Goal: Information Seeking & Learning: Check status

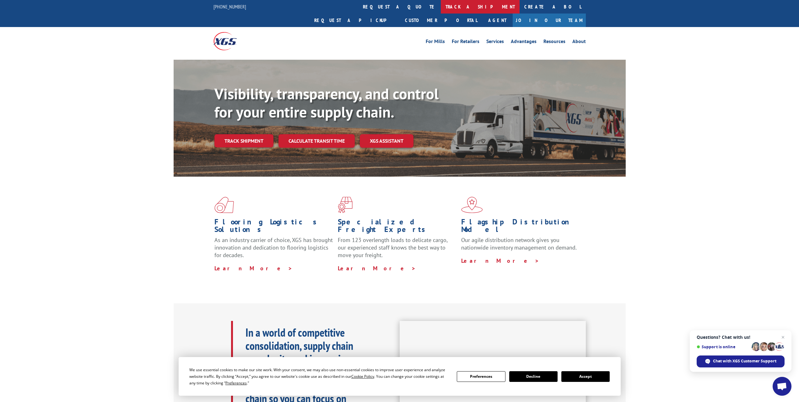
click at [441, 8] on link "track a shipment" at bounding box center [480, 7] width 79 height 14
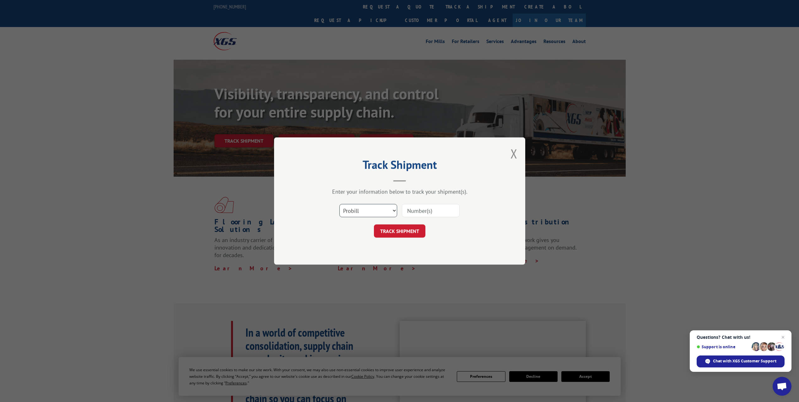
click at [380, 209] on select "Select category... Probill BOL PO" at bounding box center [369, 210] width 58 height 13
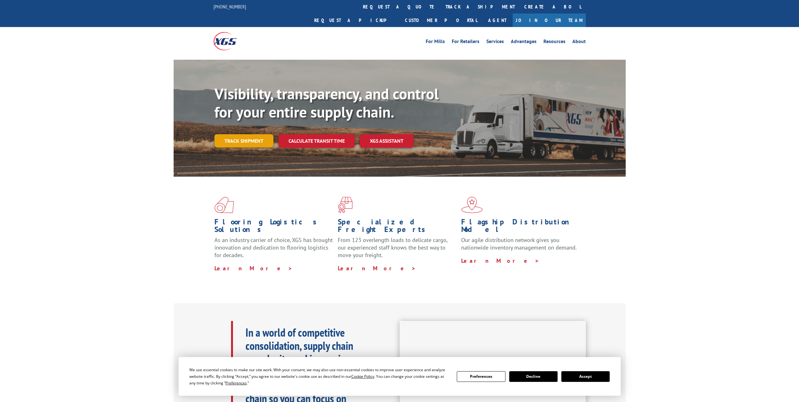
click at [244, 134] on link "Track shipment" at bounding box center [244, 140] width 59 height 13
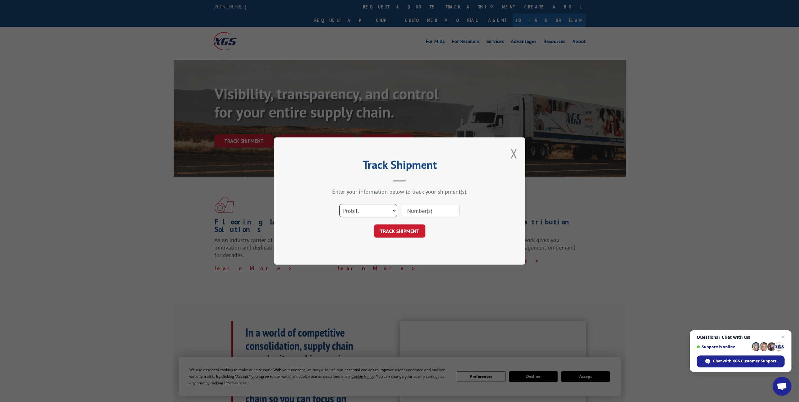
click at [358, 212] on select "Select category... Probill BOL PO" at bounding box center [369, 210] width 58 height 13
click at [418, 209] on input at bounding box center [431, 210] width 58 height 13
click at [435, 216] on input at bounding box center [431, 210] width 58 height 13
type input "17402139"
click button "TRACK SHIPMENT" at bounding box center [400, 230] width 52 height 13
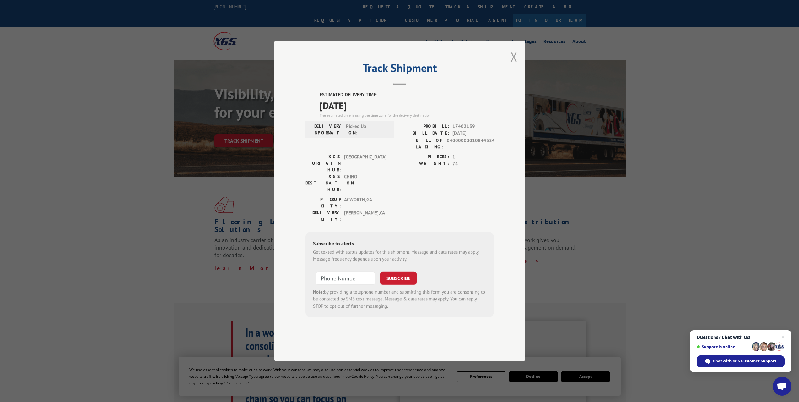
click at [514, 65] on button "Close modal" at bounding box center [514, 56] width 7 height 17
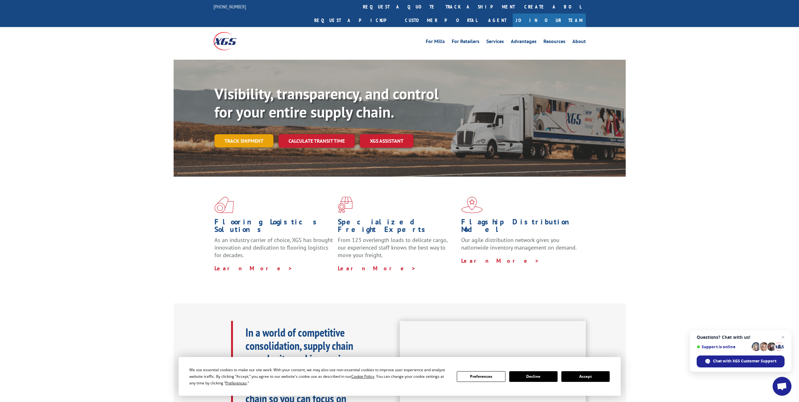
click at [249, 134] on link "Track shipment" at bounding box center [244, 140] width 59 height 13
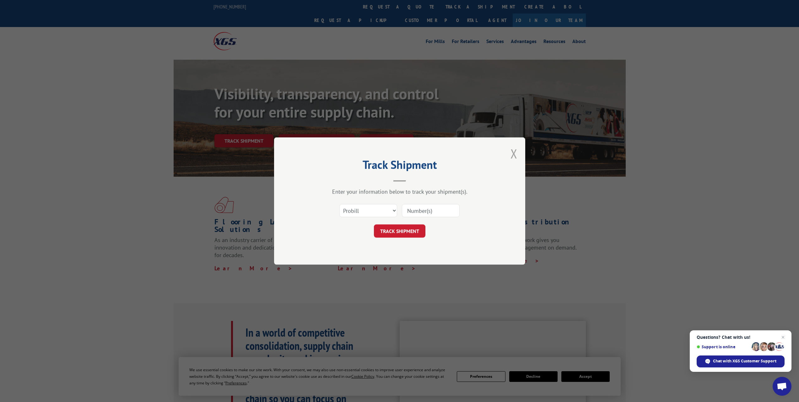
click at [513, 153] on button "Close modal" at bounding box center [514, 153] width 7 height 17
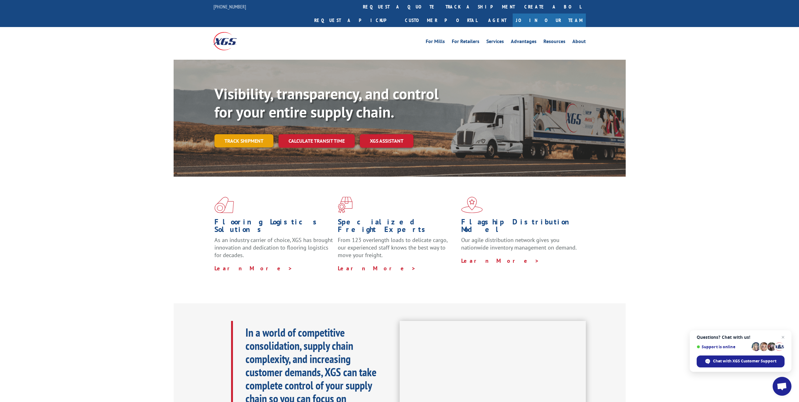
click at [254, 134] on link "Track shipment" at bounding box center [244, 140] width 59 height 13
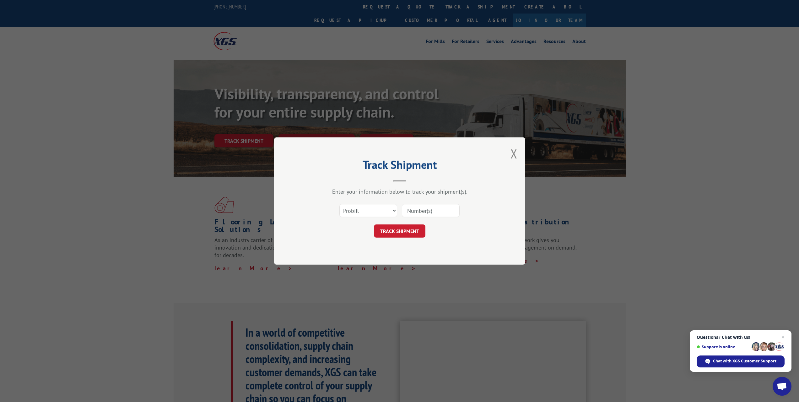
click at [427, 211] on input at bounding box center [431, 210] width 58 height 13
type input "17402139"
click at [408, 232] on button "TRACK SHIPMENT" at bounding box center [400, 230] width 52 height 13
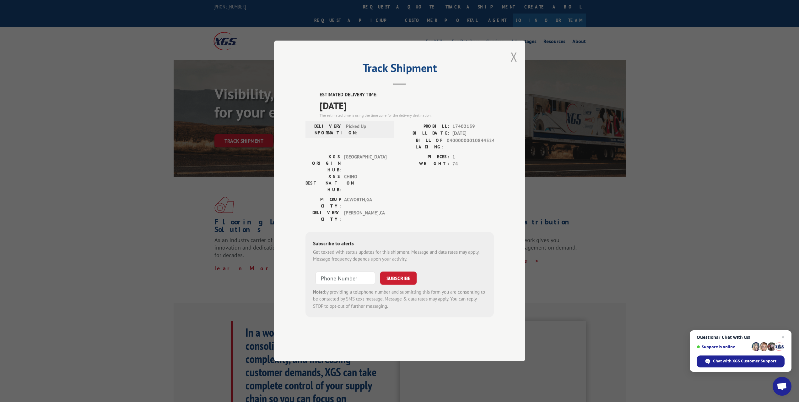
click at [514, 65] on button "Close modal" at bounding box center [514, 56] width 7 height 17
